Goal: Information Seeking & Learning: Learn about a topic

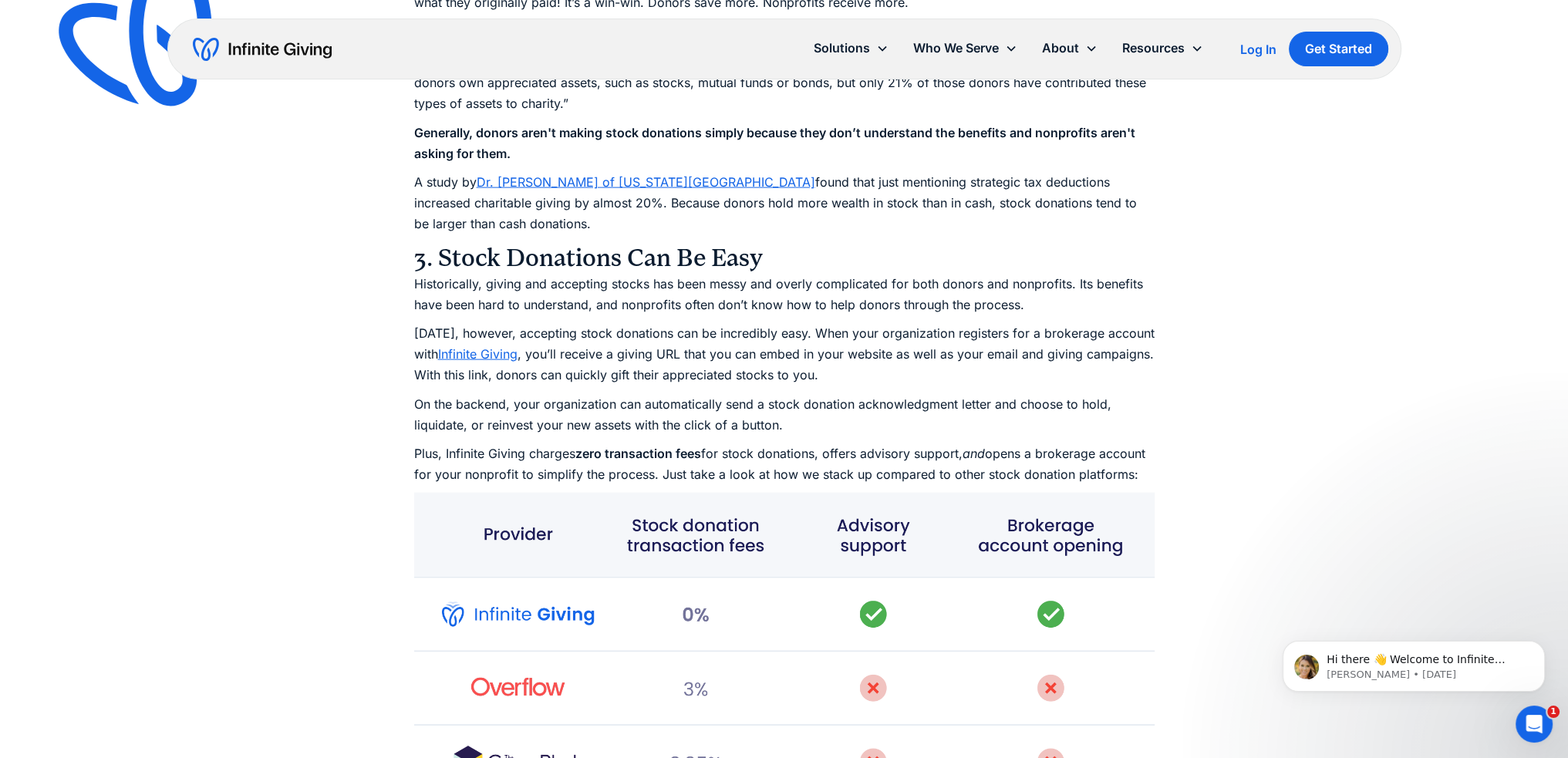
scroll to position [4407, 0]
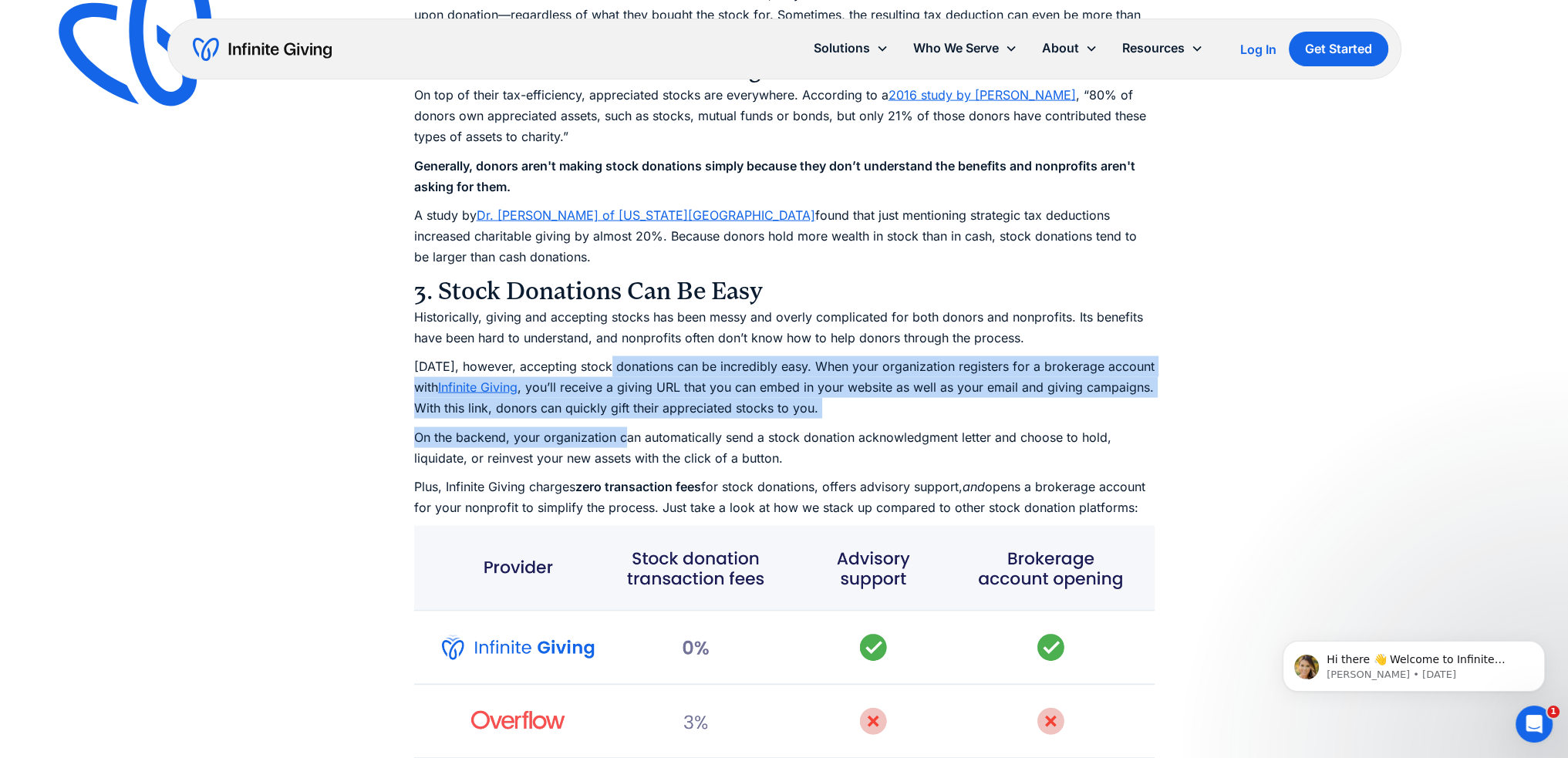
drag, startPoint x: 608, startPoint y: 367, endPoint x: 626, endPoint y: 422, distance: 57.9
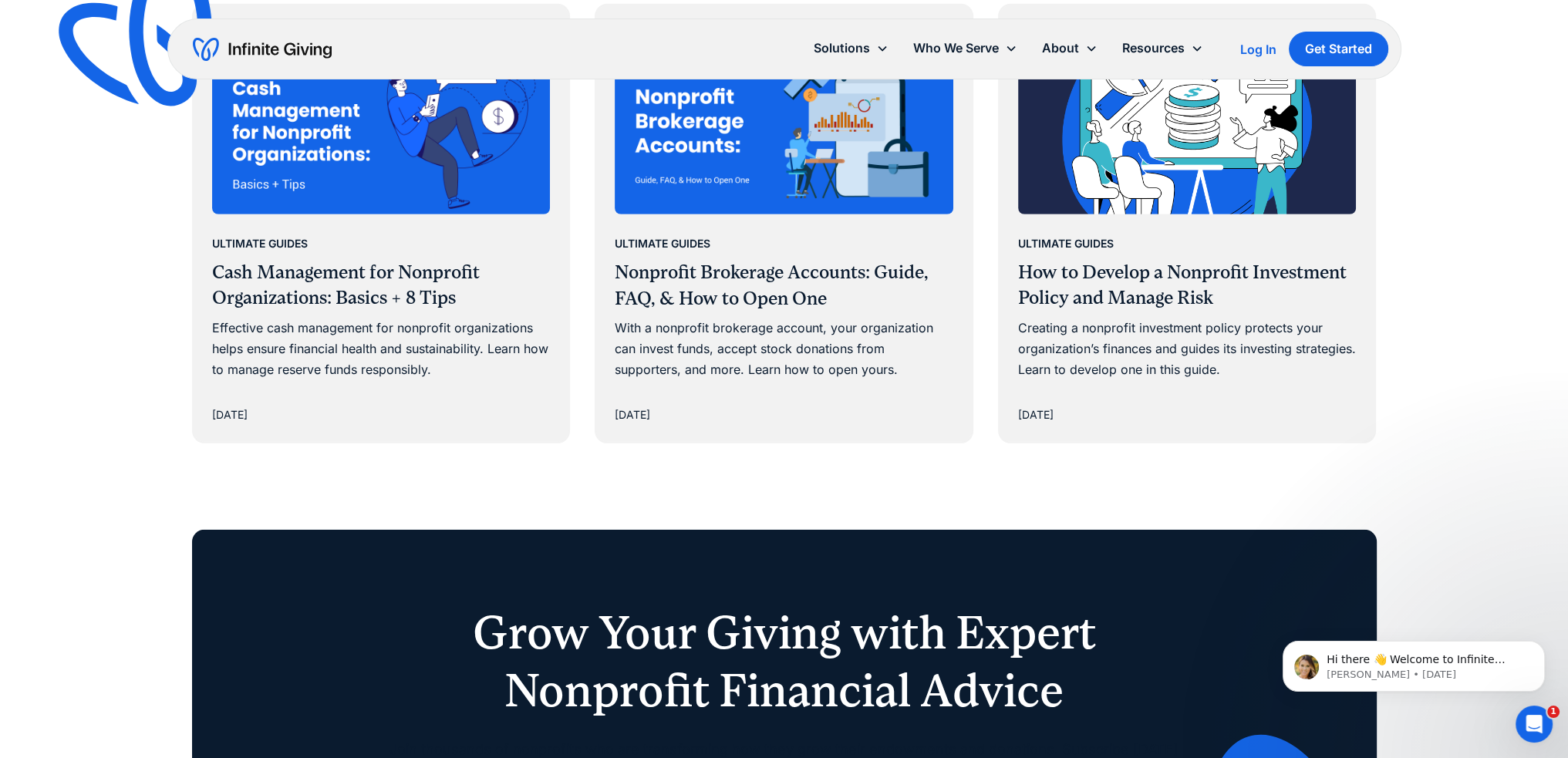
scroll to position [6258, 0]
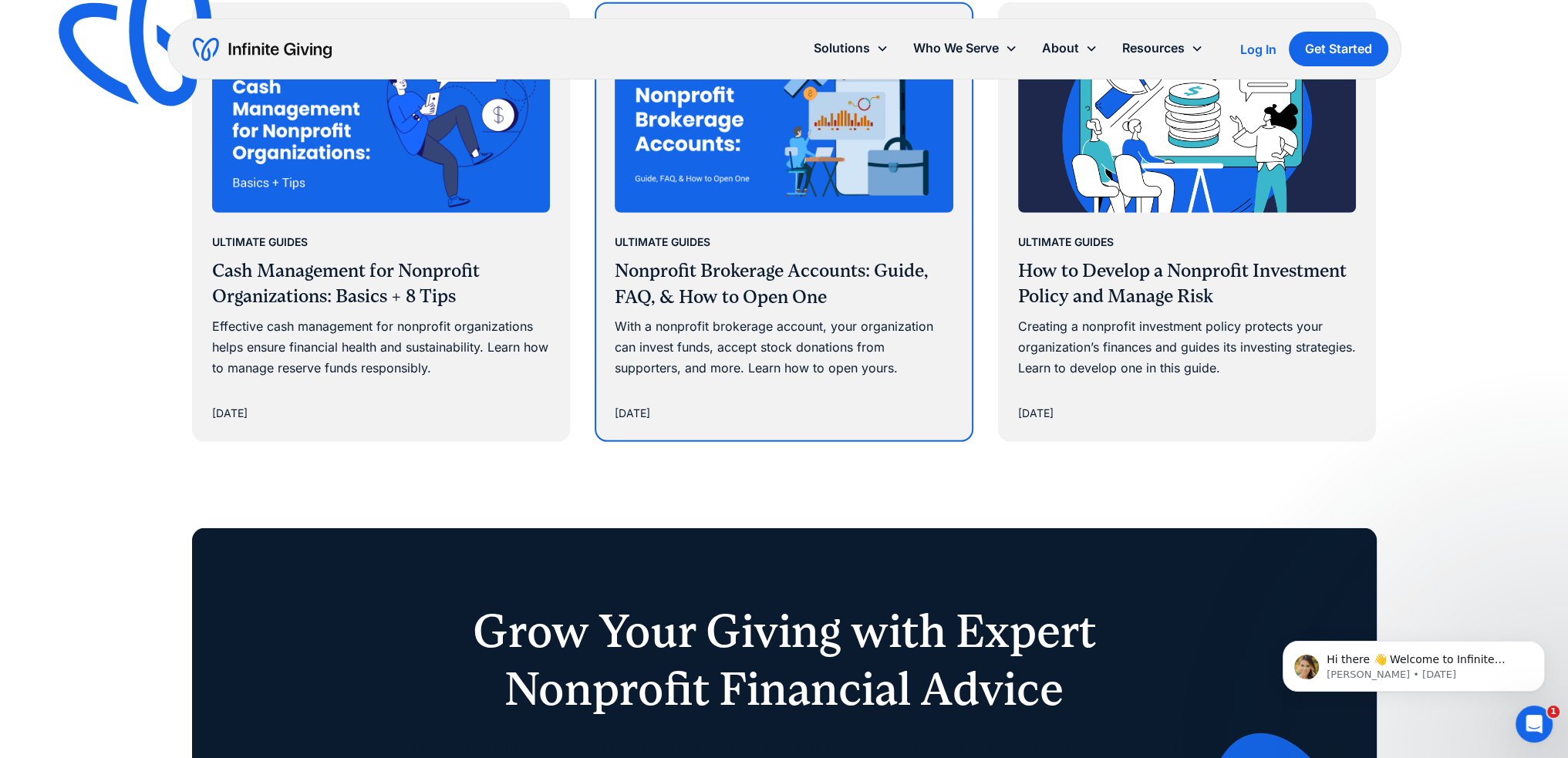
click at [829, 335] on div "Ultimate Guides Nonprofit Brokerage Accounts: Guide, FAQ, & How to Open One Wit…" at bounding box center [784, 306] width 338 height 148
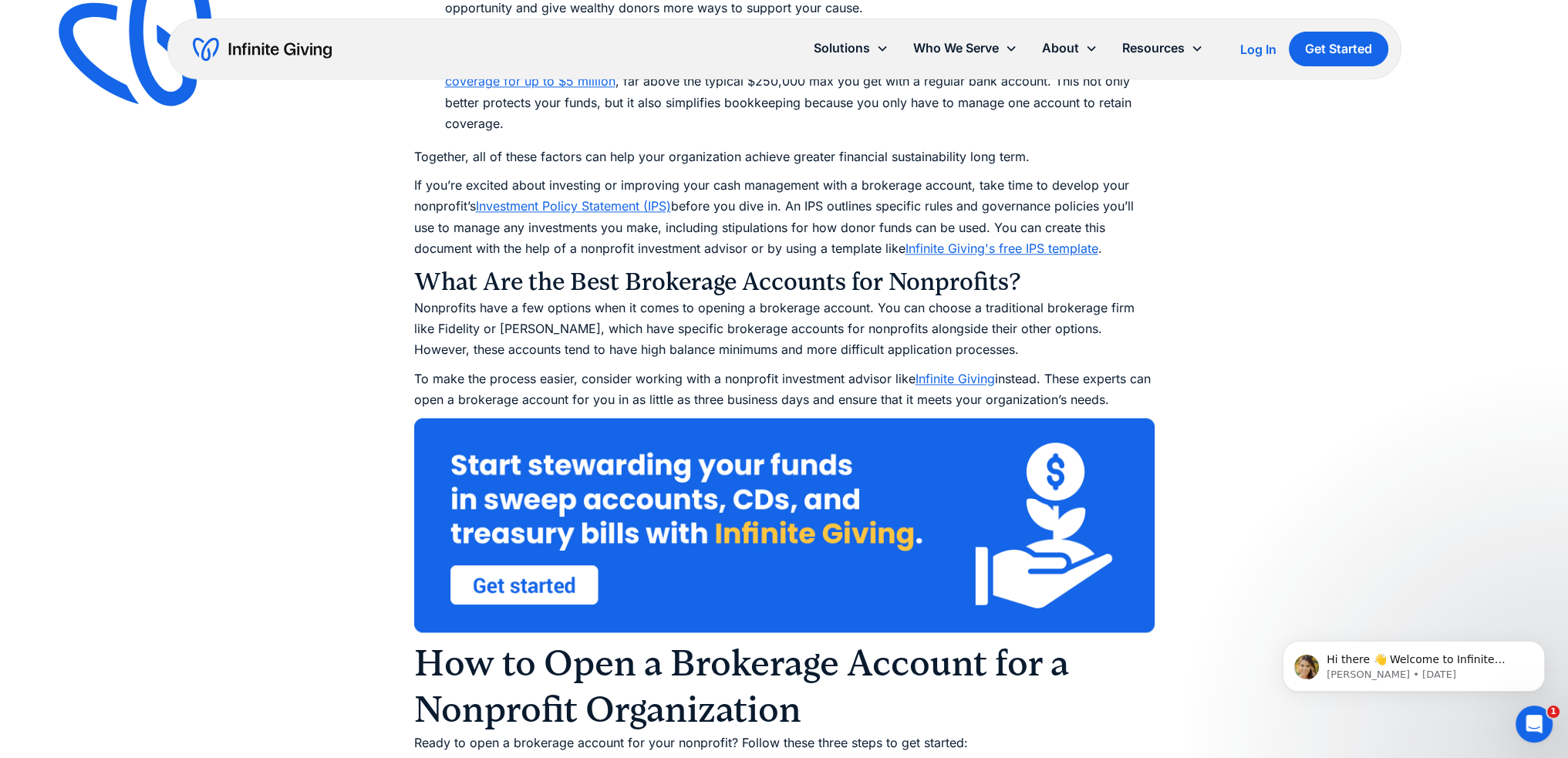
scroll to position [2931, 0]
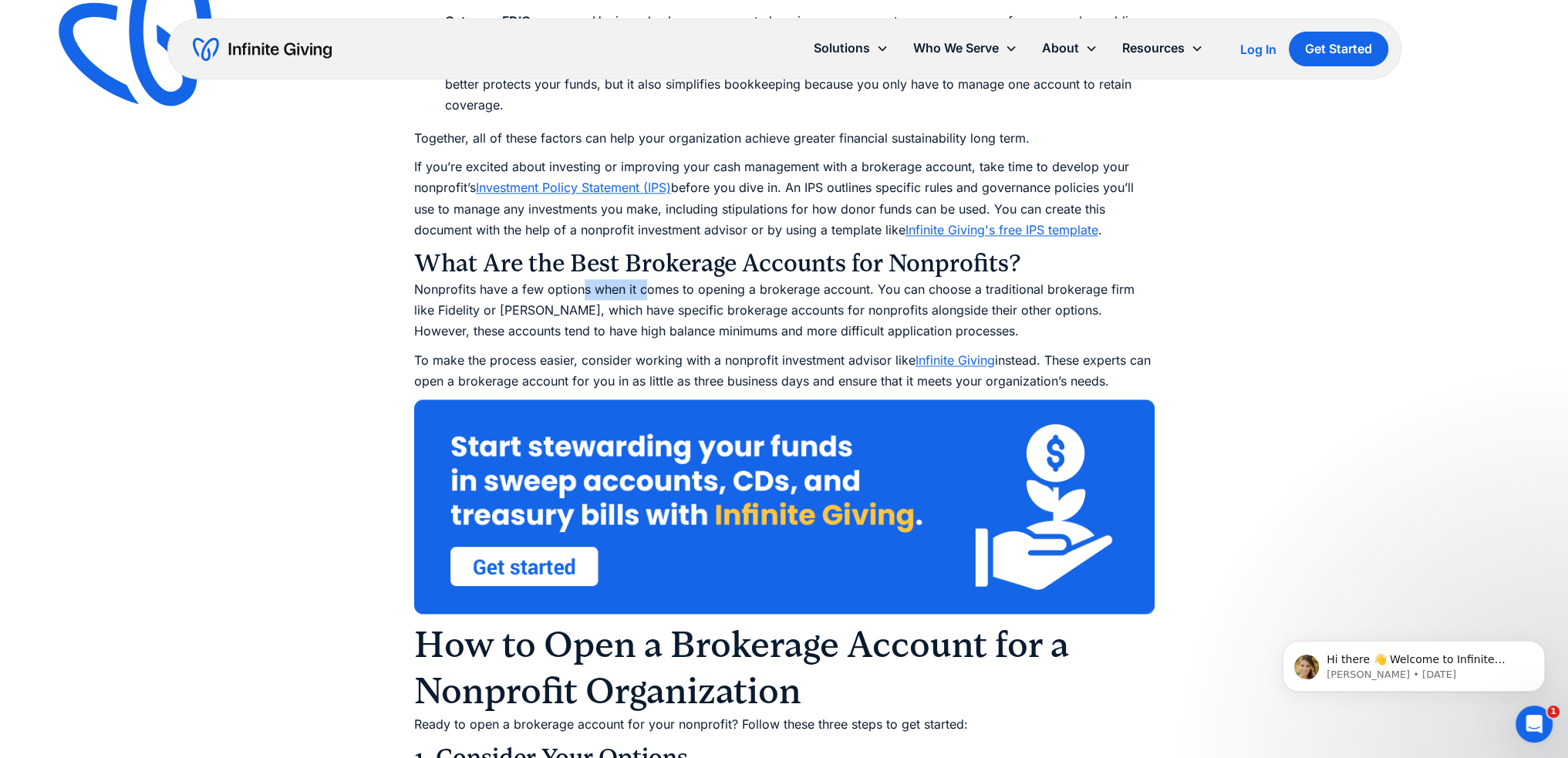
drag, startPoint x: 580, startPoint y: 289, endPoint x: 645, endPoint y: 296, distance: 65.4
click at [645, 296] on p "Nonprofits have a few options when it comes to opening a brokerage account. You…" at bounding box center [784, 311] width 741 height 63
click at [655, 299] on p "Nonprofits have a few options when it comes to opening a brokerage account. You…" at bounding box center [784, 311] width 741 height 63
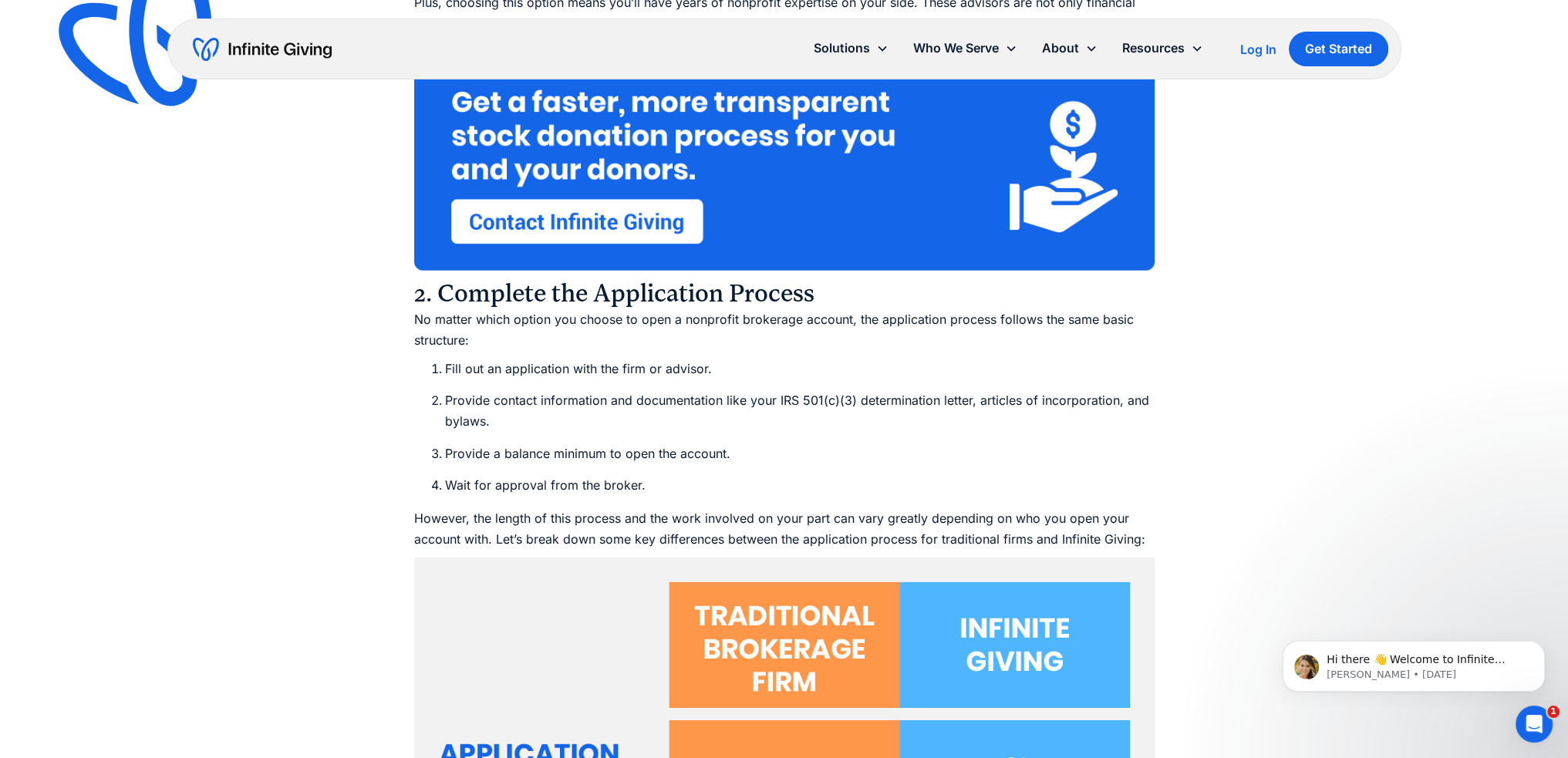
scroll to position [5399, 0]
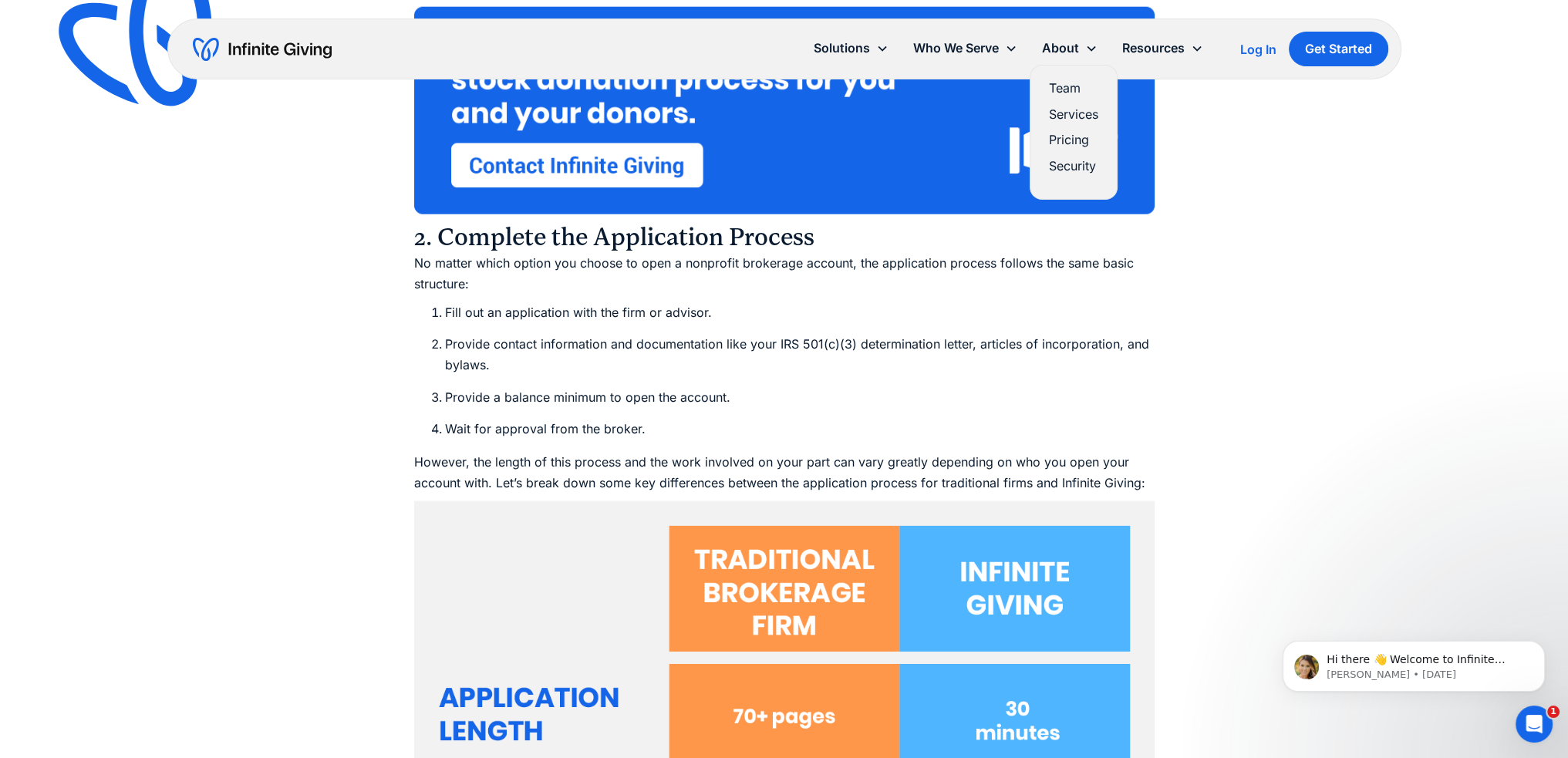
click at [1073, 86] on link "Team" at bounding box center [1073, 88] width 49 height 21
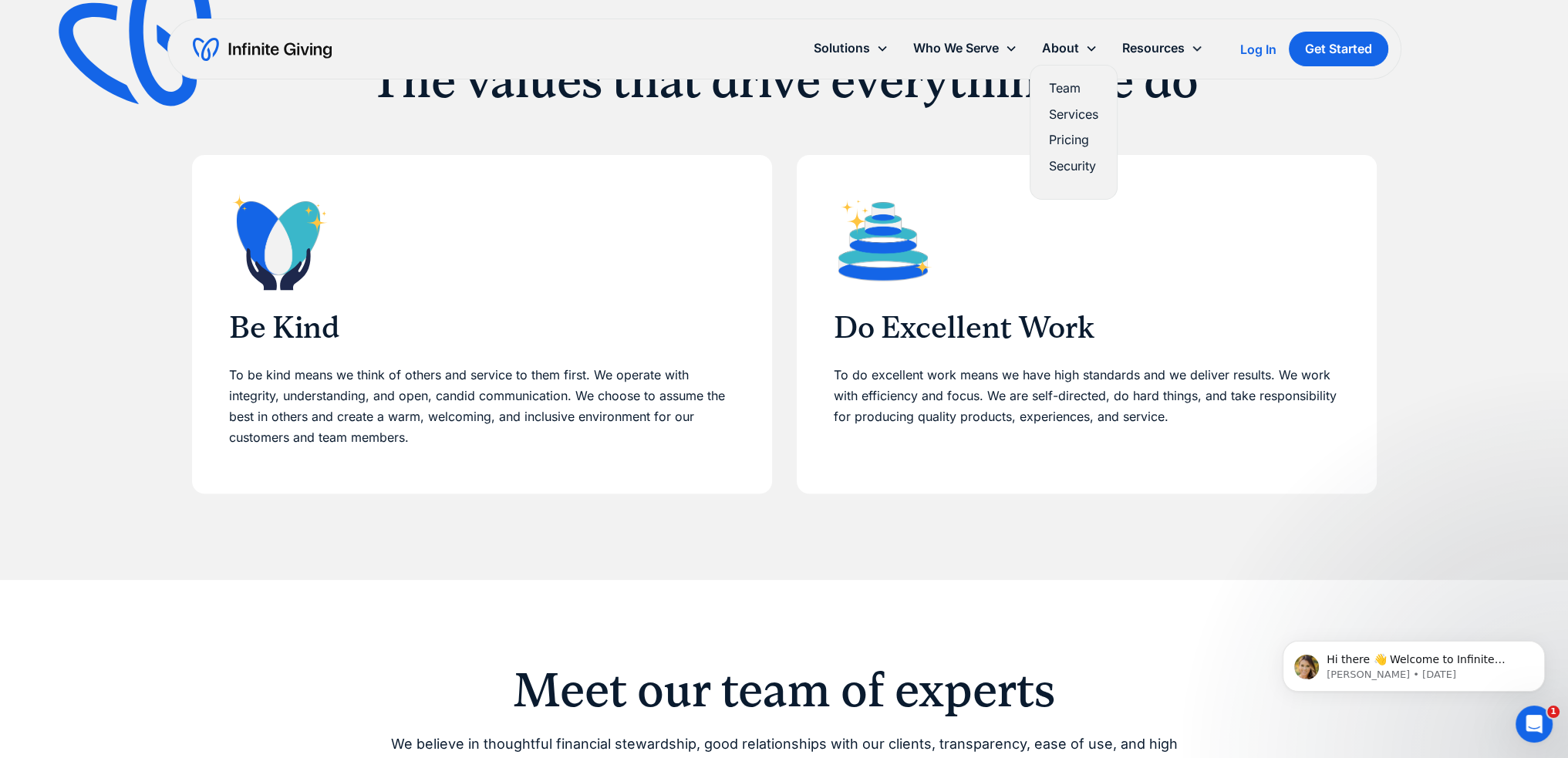
click at [1059, 141] on link "Pricing" at bounding box center [1073, 140] width 49 height 21
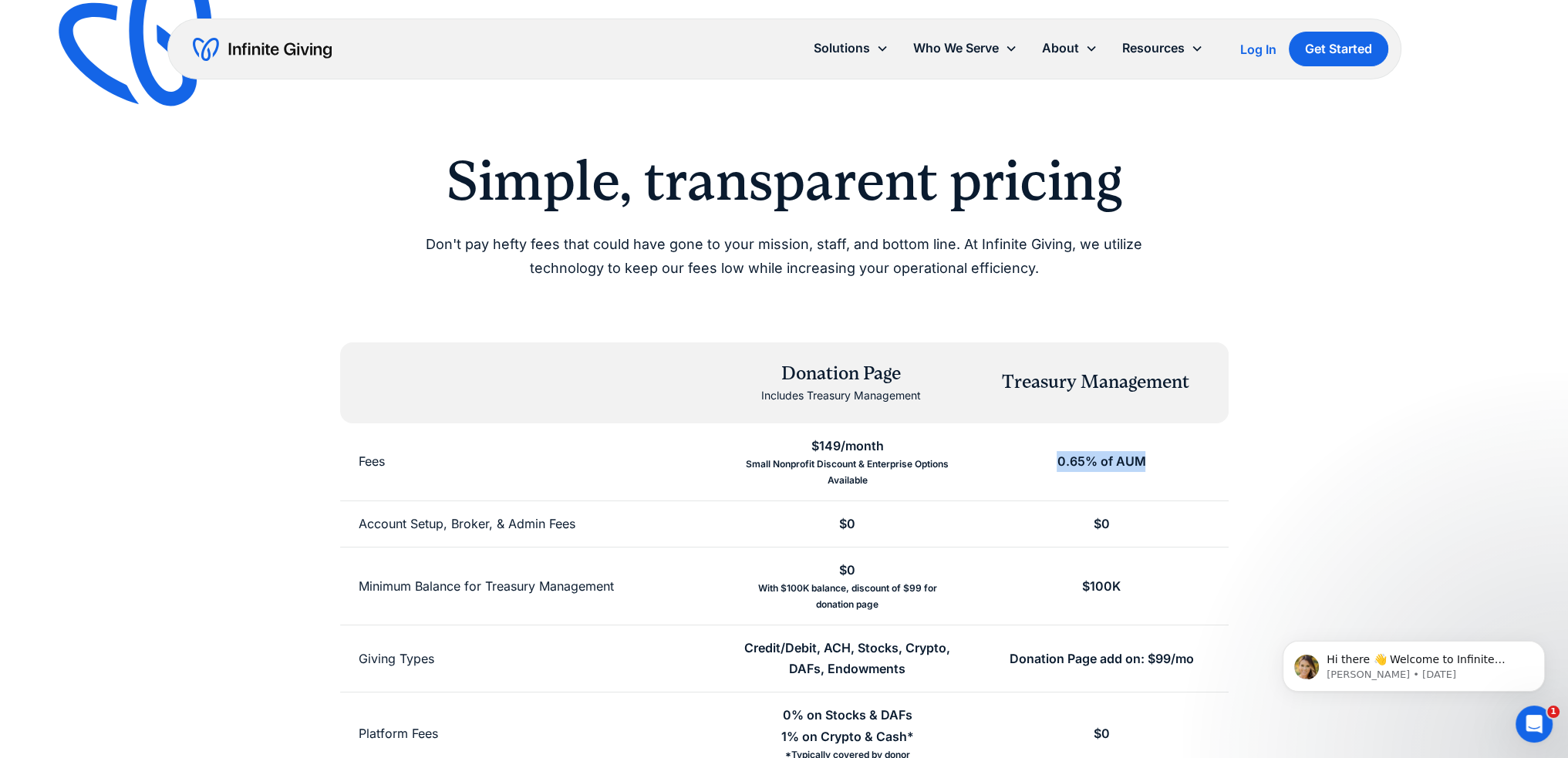
drag, startPoint x: 1191, startPoint y: 461, endPoint x: 1048, endPoint y: 471, distance: 143.3
click at [1048, 471] on div "0.65% of AUM" at bounding box center [1101, 462] width 254 height 77
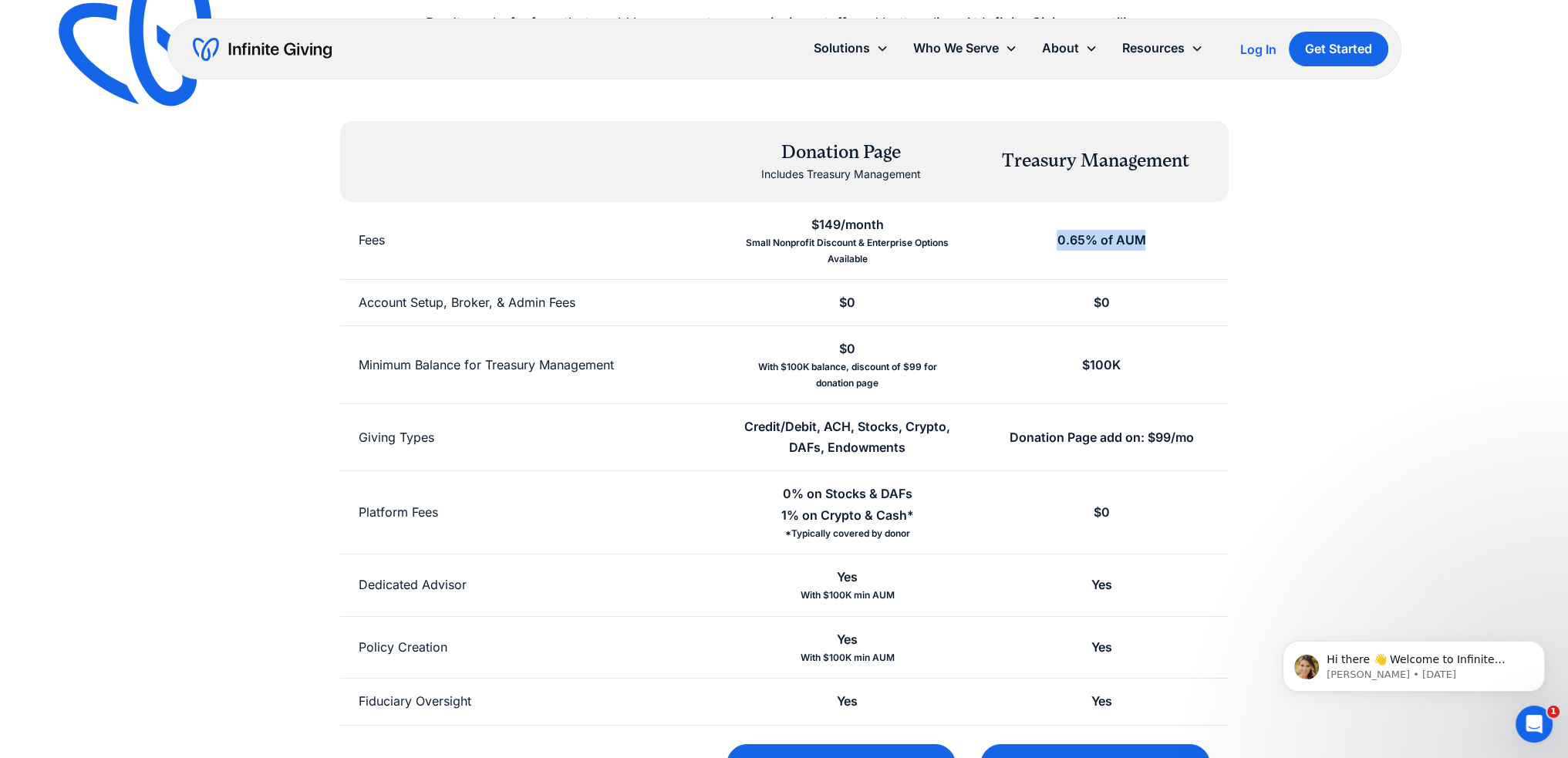
scroll to position [232, 0]
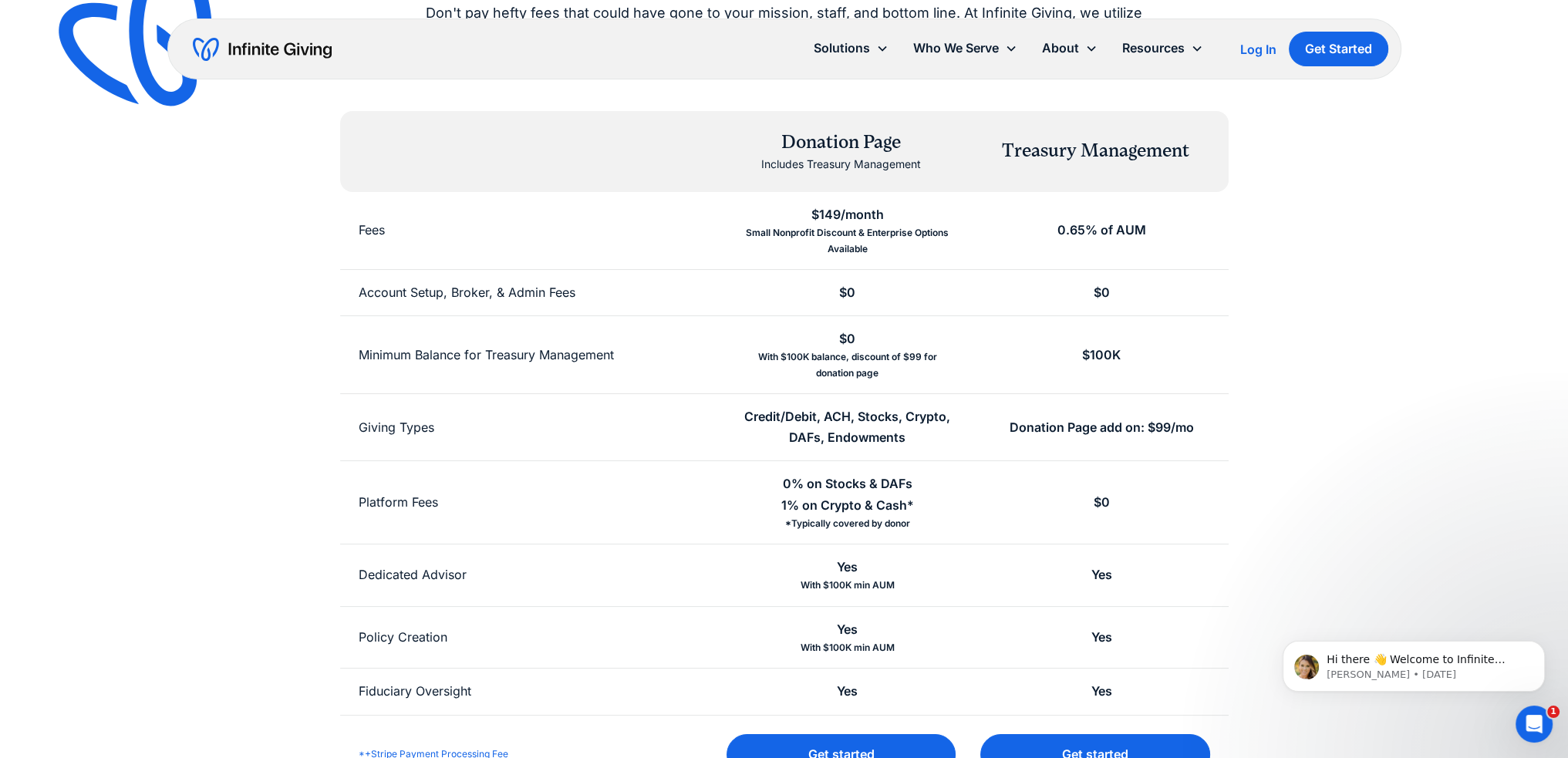
click at [1297, 380] on div "Simple, transparent pricing Don't pay hefty fees that could have gone to your m…" at bounding box center [784, 355] width 1185 height 877
